Goal: Information Seeking & Learning: Learn about a topic

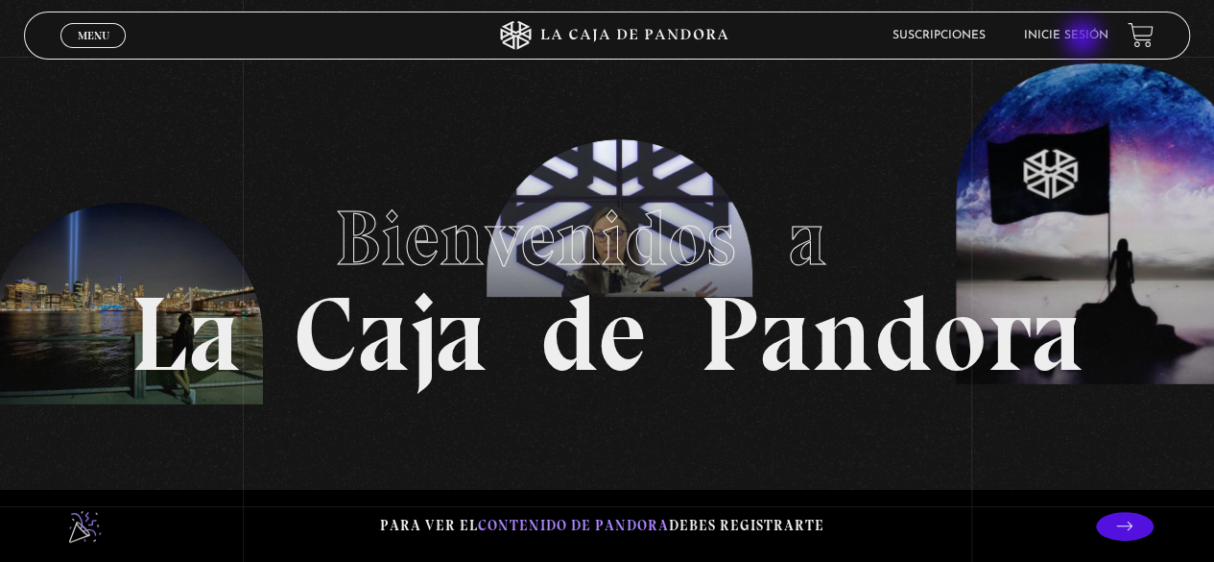
click at [1085, 39] on link "Inicie sesión" at bounding box center [1066, 36] width 84 height 12
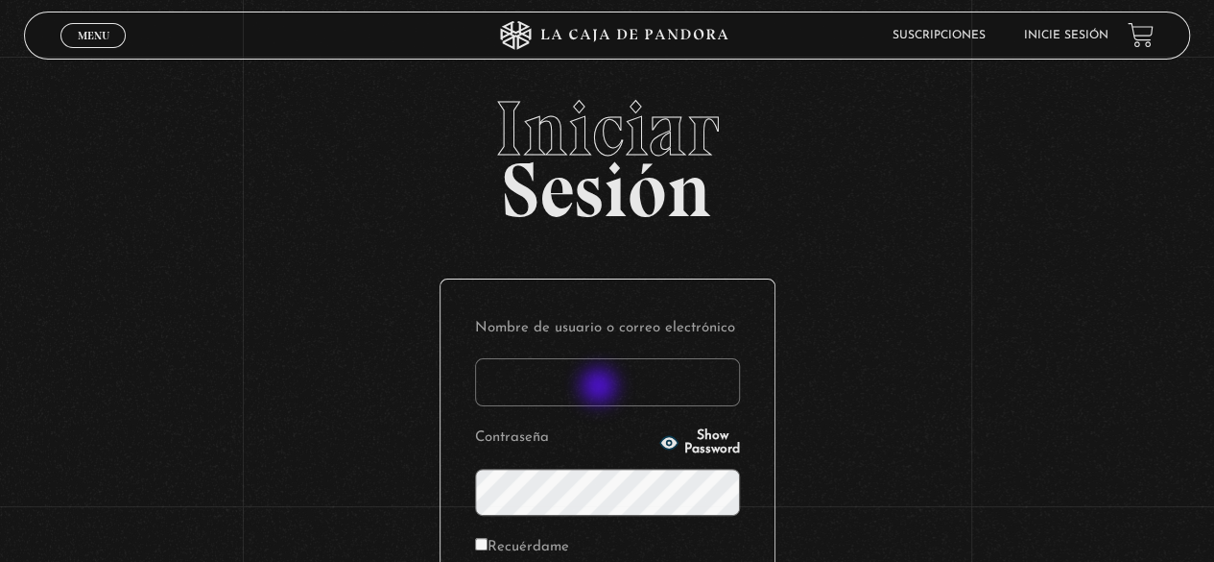
drag, startPoint x: 601, startPoint y: 388, endPoint x: 652, endPoint y: 380, distance: 51.5
click at [601, 388] on input "Nombre de usuario o correo electrónico" at bounding box center [607, 382] width 265 height 48
type input "[EMAIL_ADDRESS][DOMAIN_NAME]"
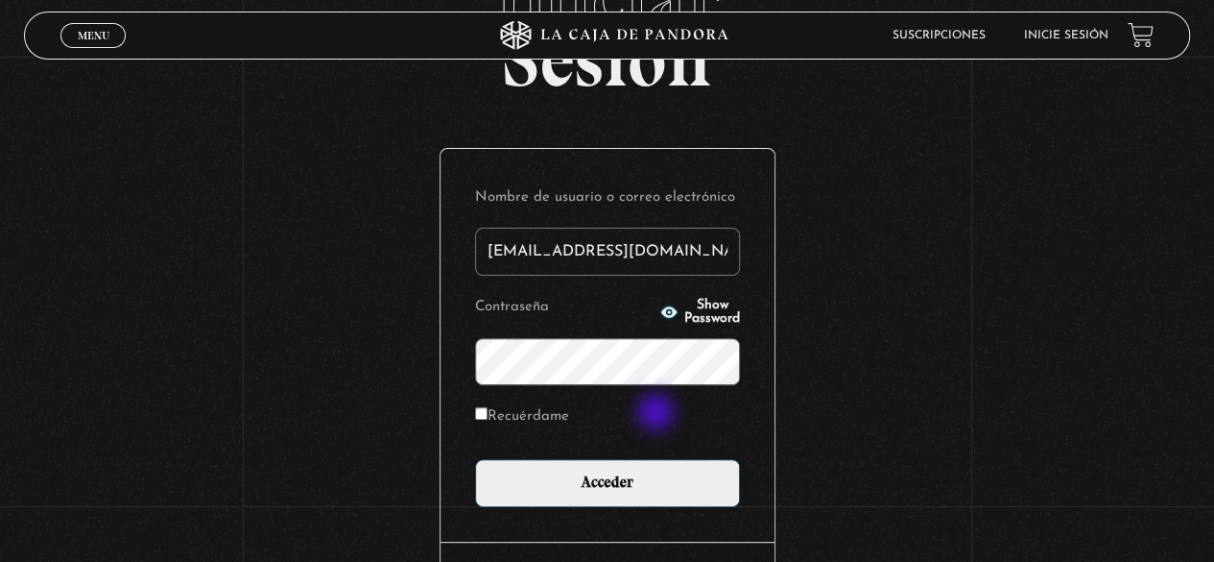
scroll to position [270, 0]
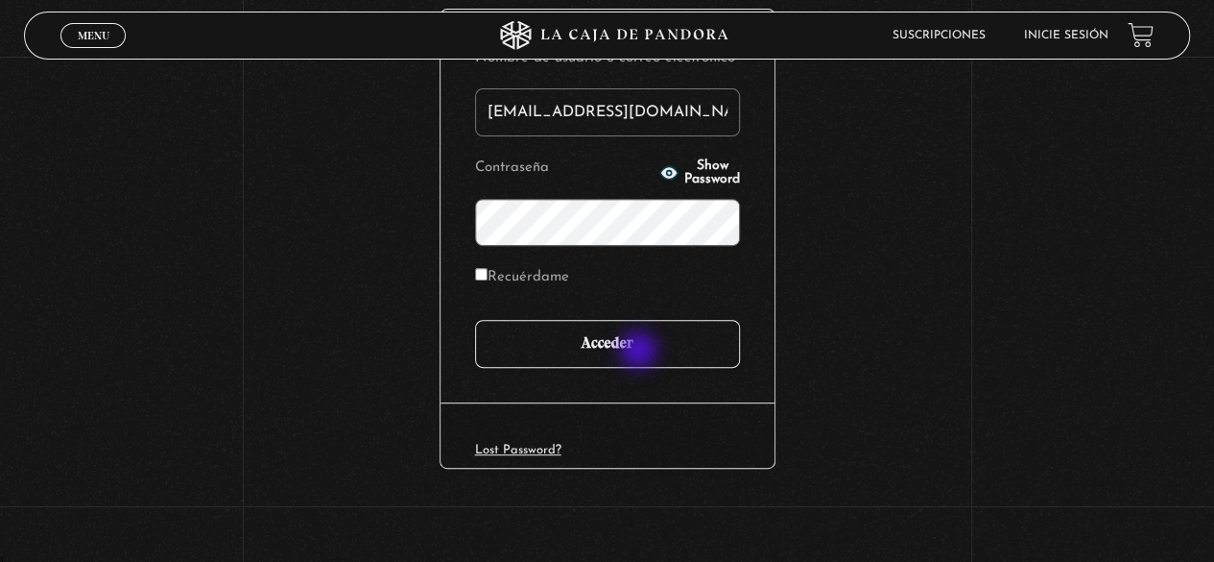
click at [638, 348] on input "Acceder" at bounding box center [607, 344] width 265 height 48
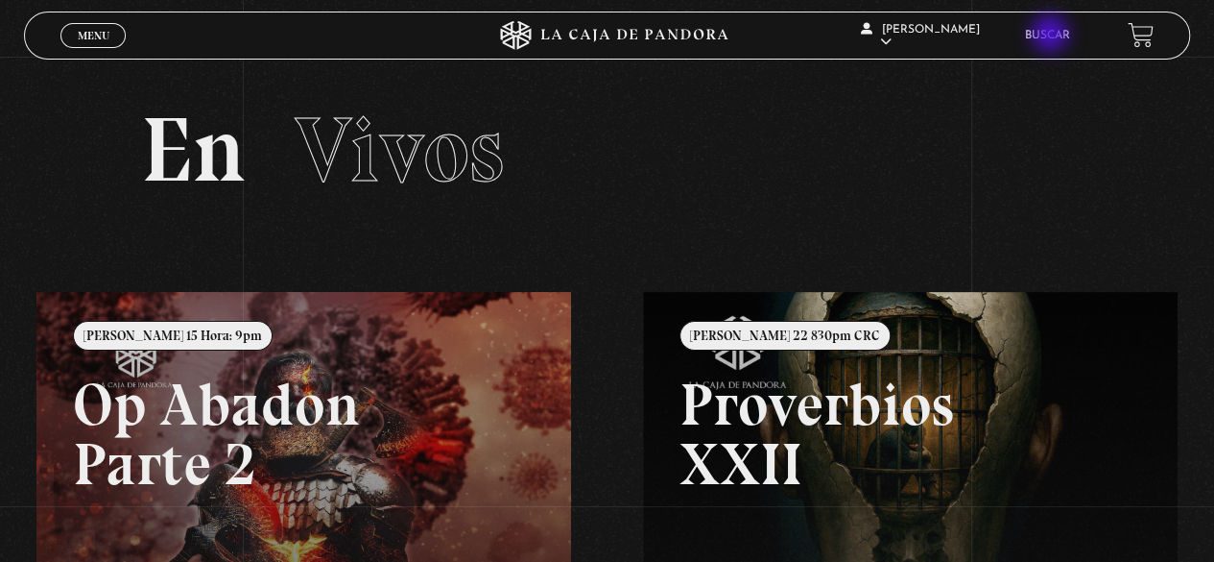
click at [1054, 36] on link "Buscar" at bounding box center [1047, 36] width 45 height 12
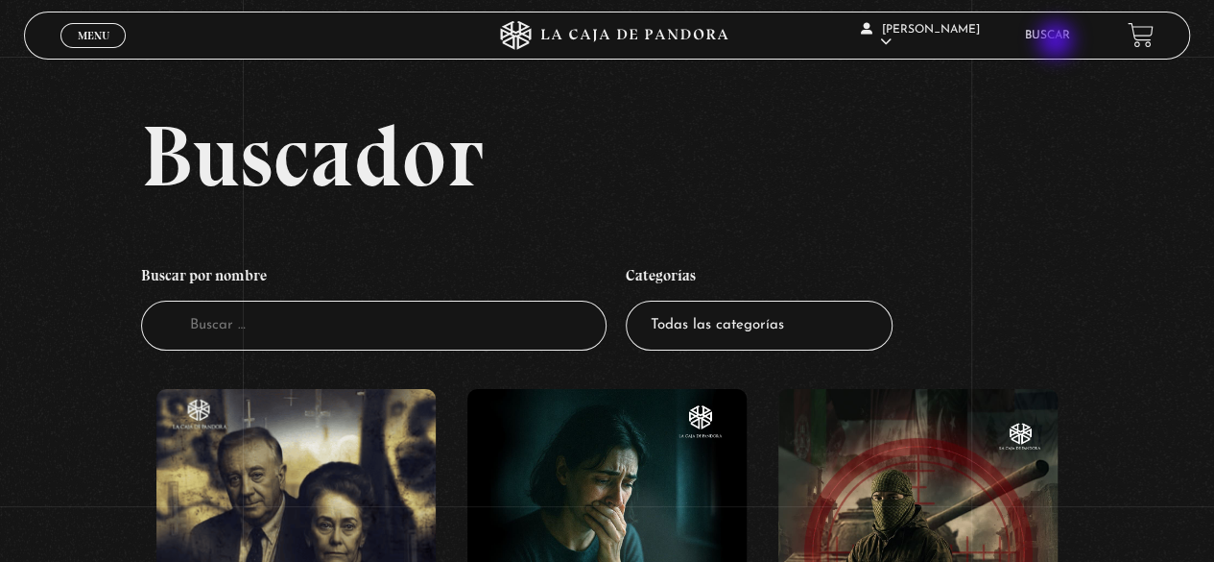
click at [1062, 36] on link "Buscar" at bounding box center [1047, 36] width 45 height 12
click at [798, 329] on select "Todas las categorías 11:11 Humanitario (1) Amo los Lunes (2) Análisis de series…" at bounding box center [759, 325] width 267 height 51
select select "pandora-bio"
click at [633, 300] on select "Todas las categorías 11:11 Humanitario (1) Amo los Lunes (2) Análisis de series…" at bounding box center [759, 325] width 267 height 51
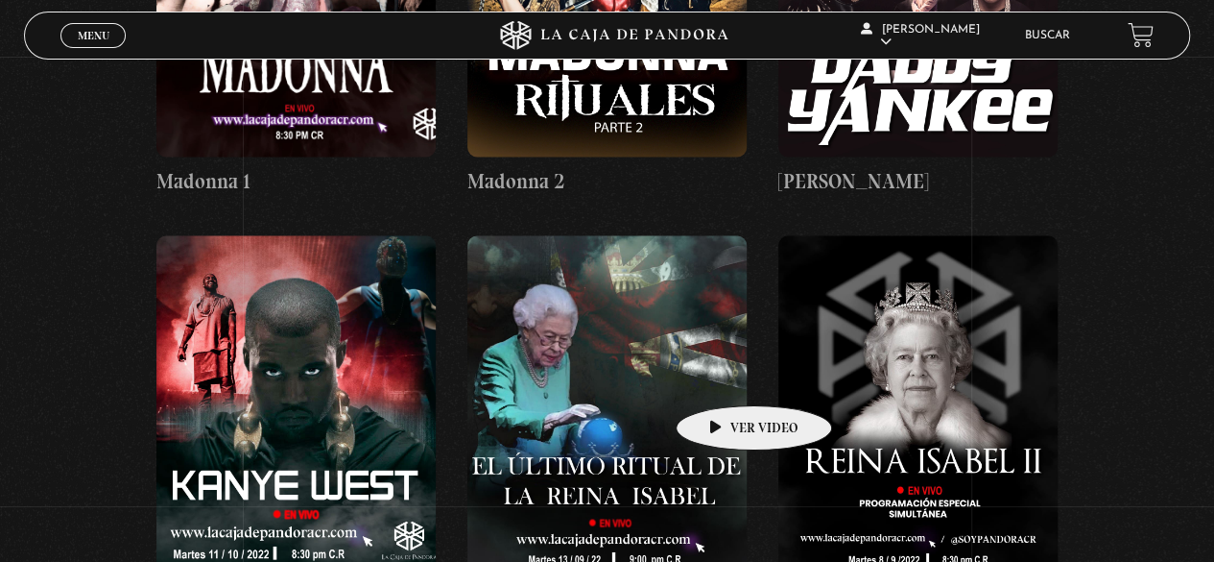
scroll to position [1152, 0]
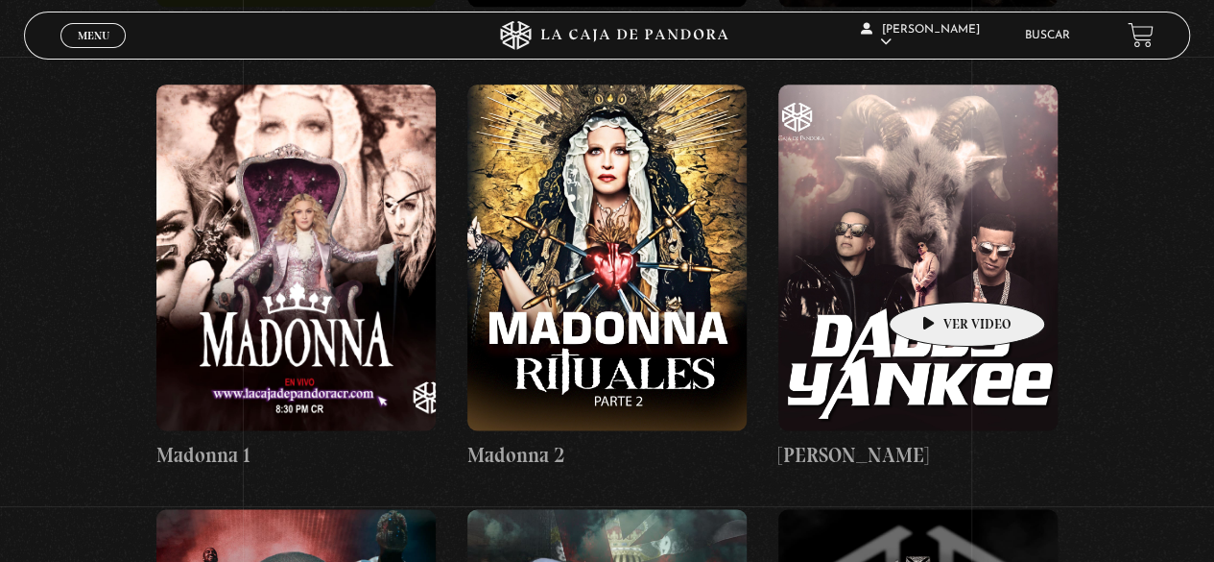
click at [937, 273] on figure at bounding box center [918, 257] width 279 height 346
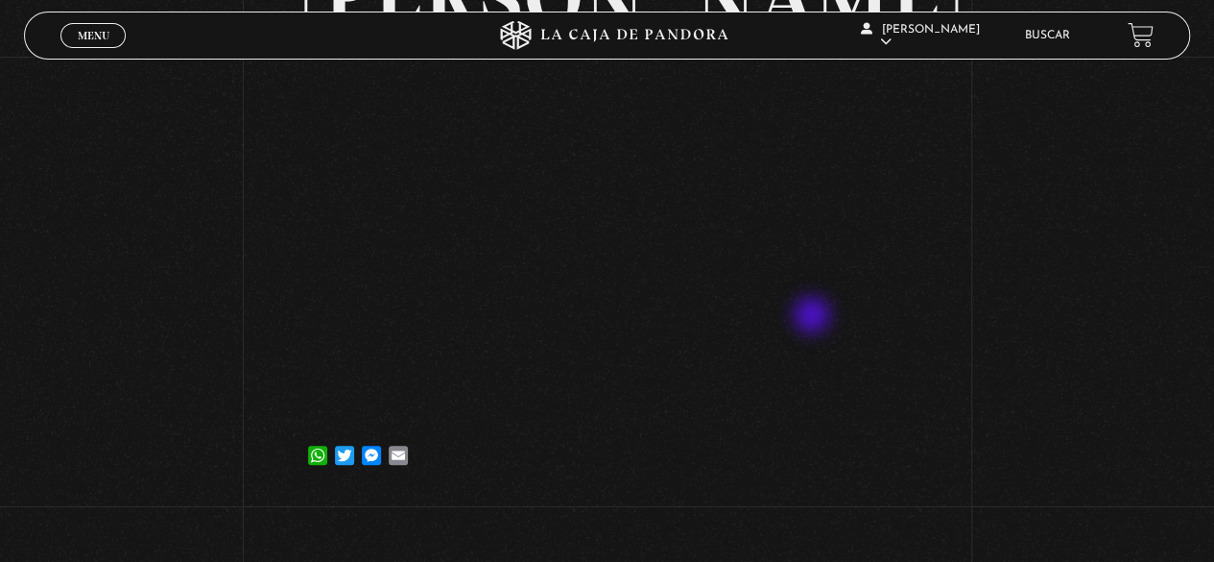
scroll to position [96, 0]
